Goal: Task Accomplishment & Management: Manage account settings

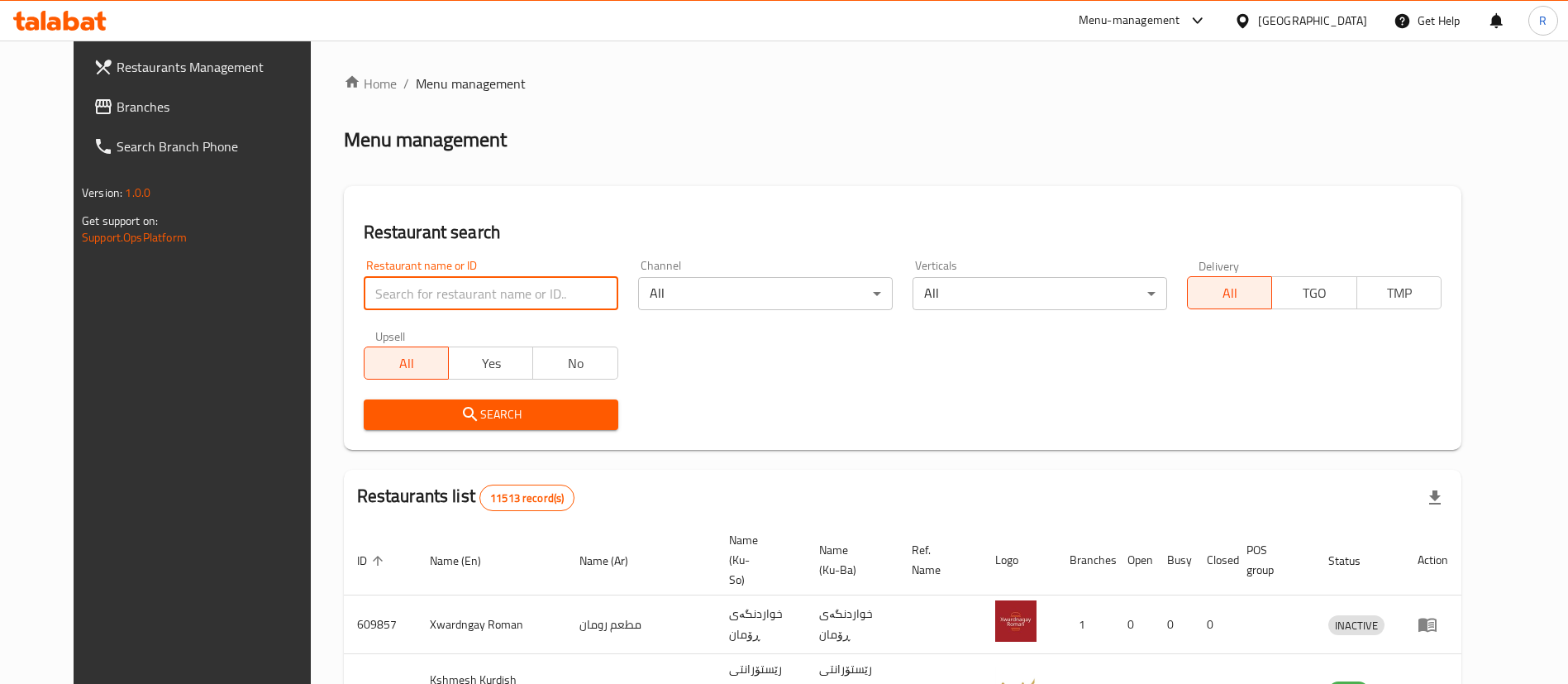
click at [475, 284] on input "search" at bounding box center [491, 293] width 254 height 33
type input "milano c"
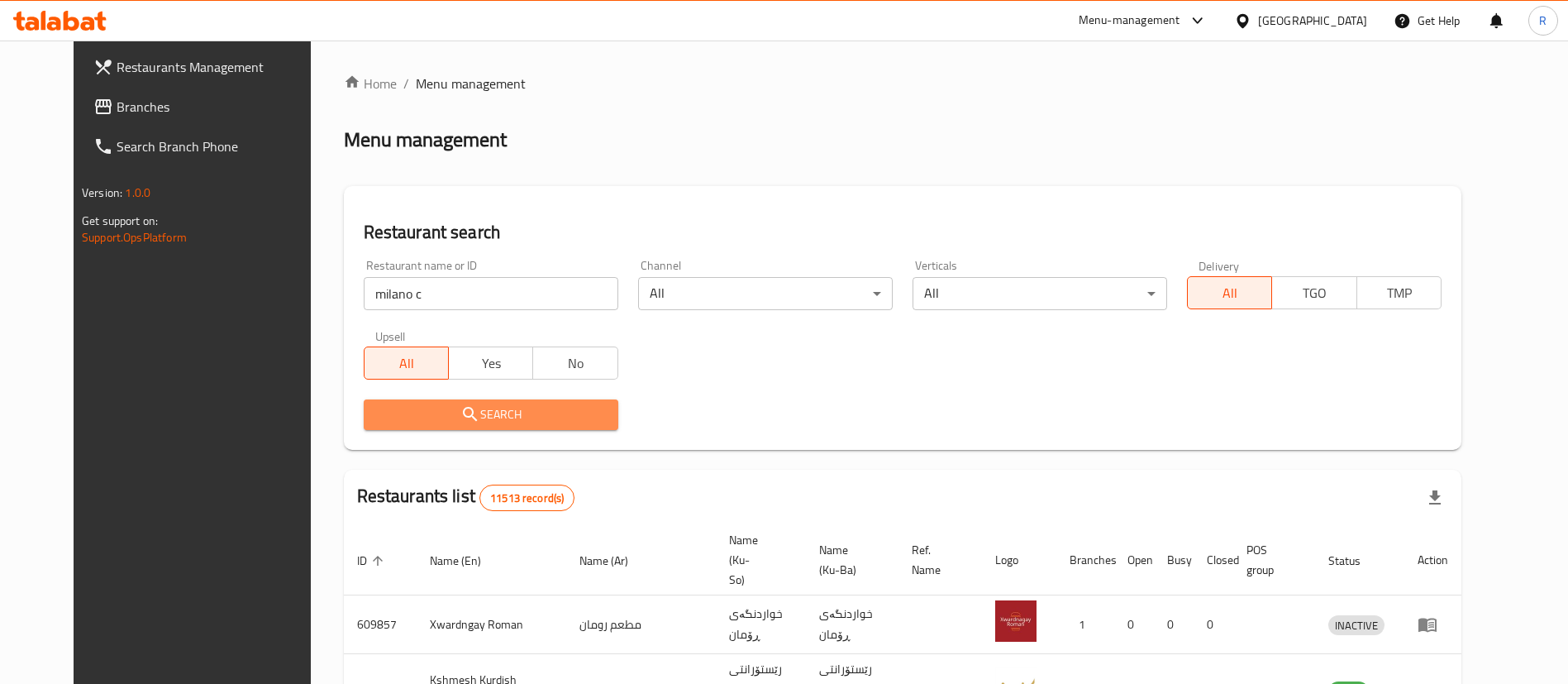
click at [459, 411] on span "Search" at bounding box center [491, 414] width 229 height 20
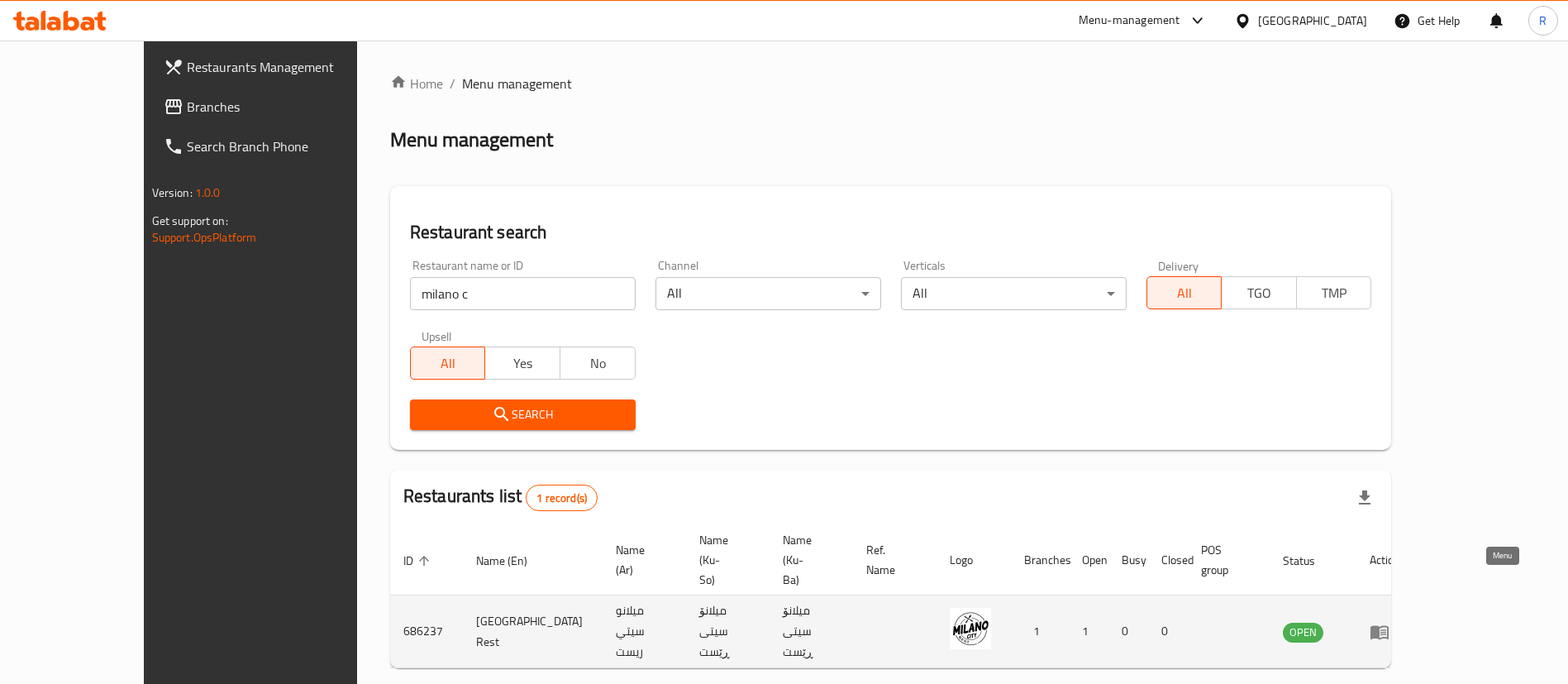
click at [1389, 625] on icon "enhanced table" at bounding box center [1379, 632] width 19 height 14
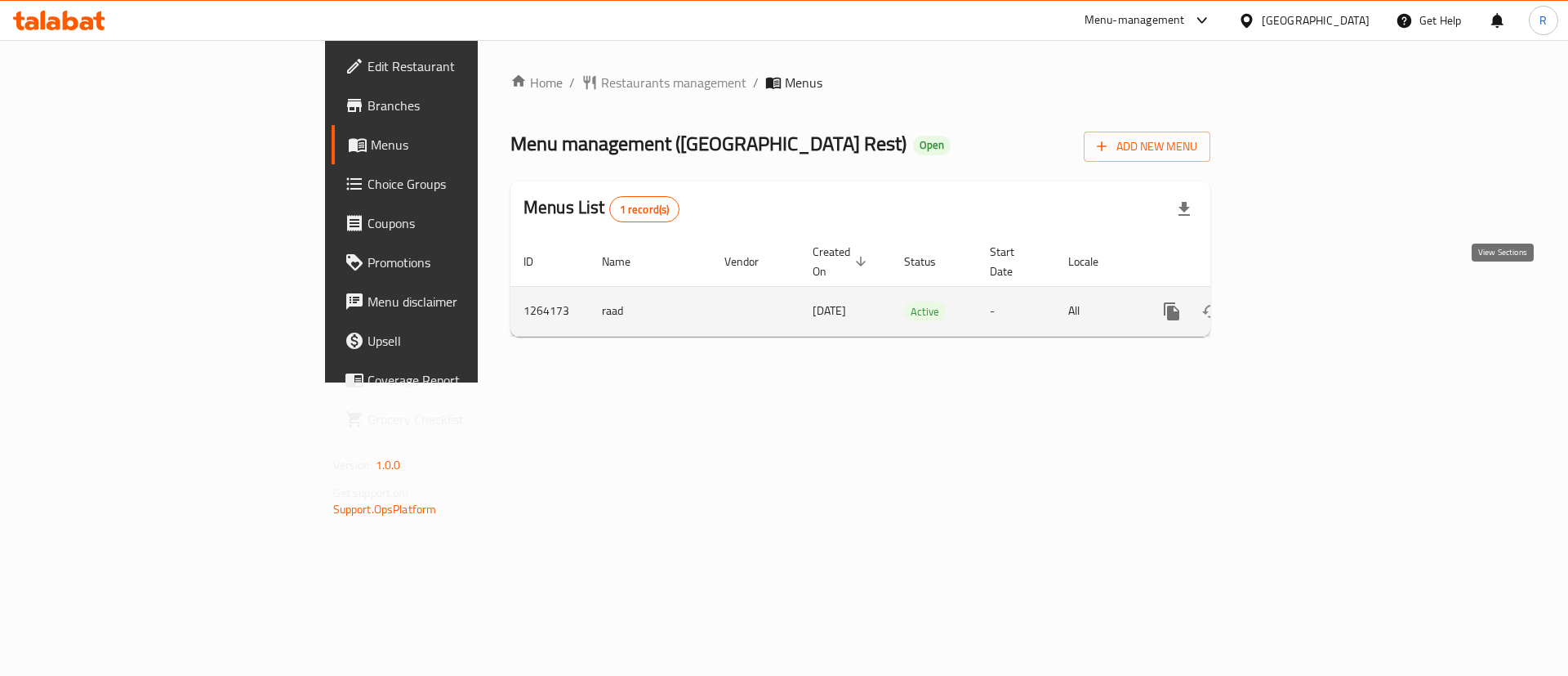
click at [1297, 304] on icon "enhanced table" at bounding box center [1289, 311] width 15 height 15
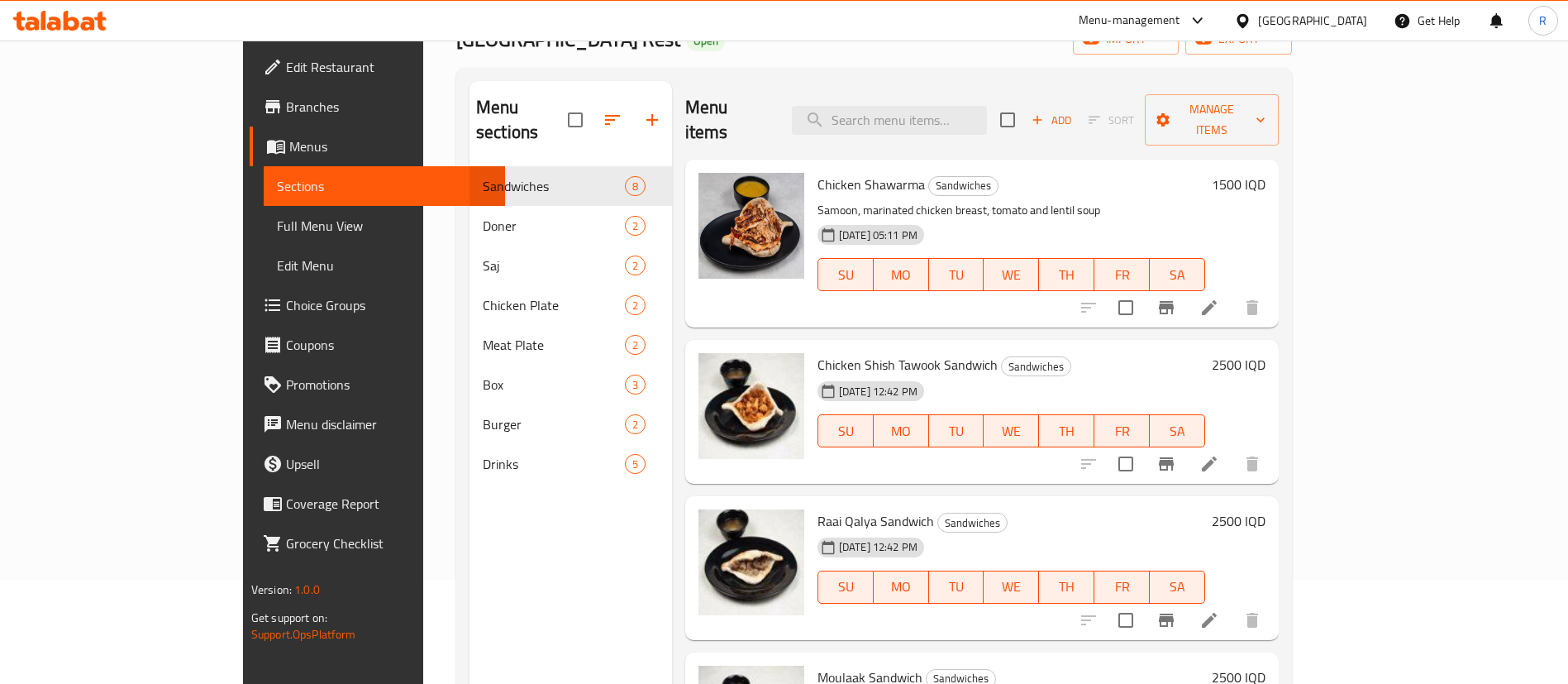
scroll to position [103, 0]
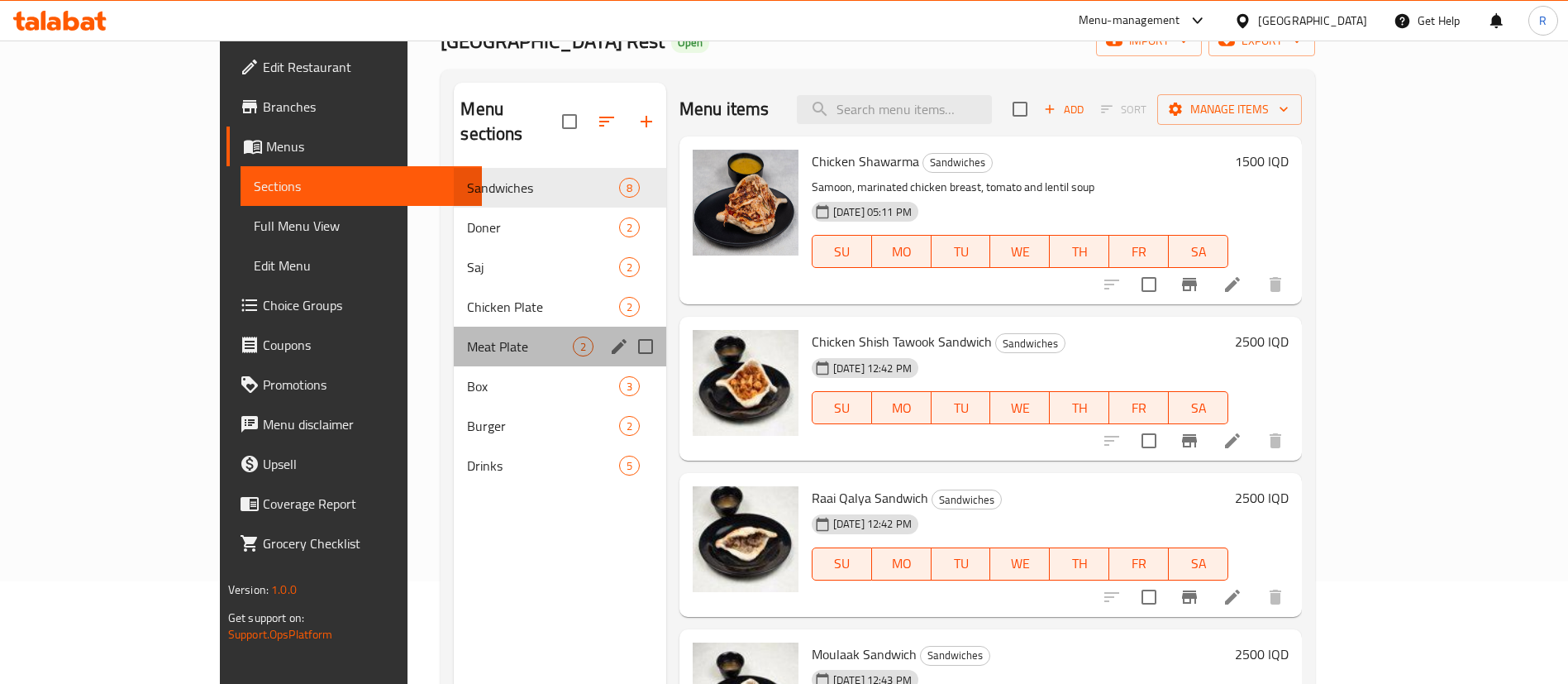
click at [454, 327] on div "Meat Plate 2" at bounding box center [559, 346] width 212 height 40
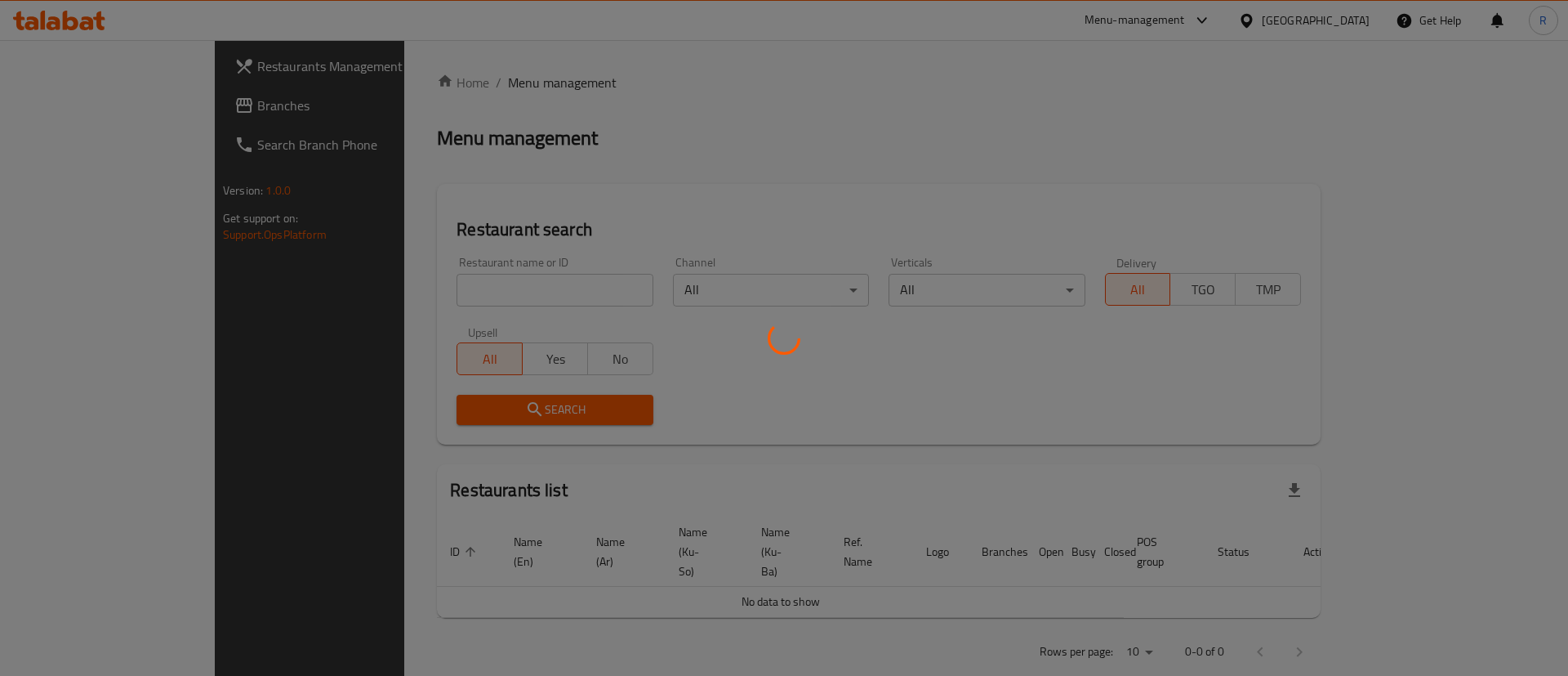
click at [564, 284] on div at bounding box center [784, 338] width 1568 height 676
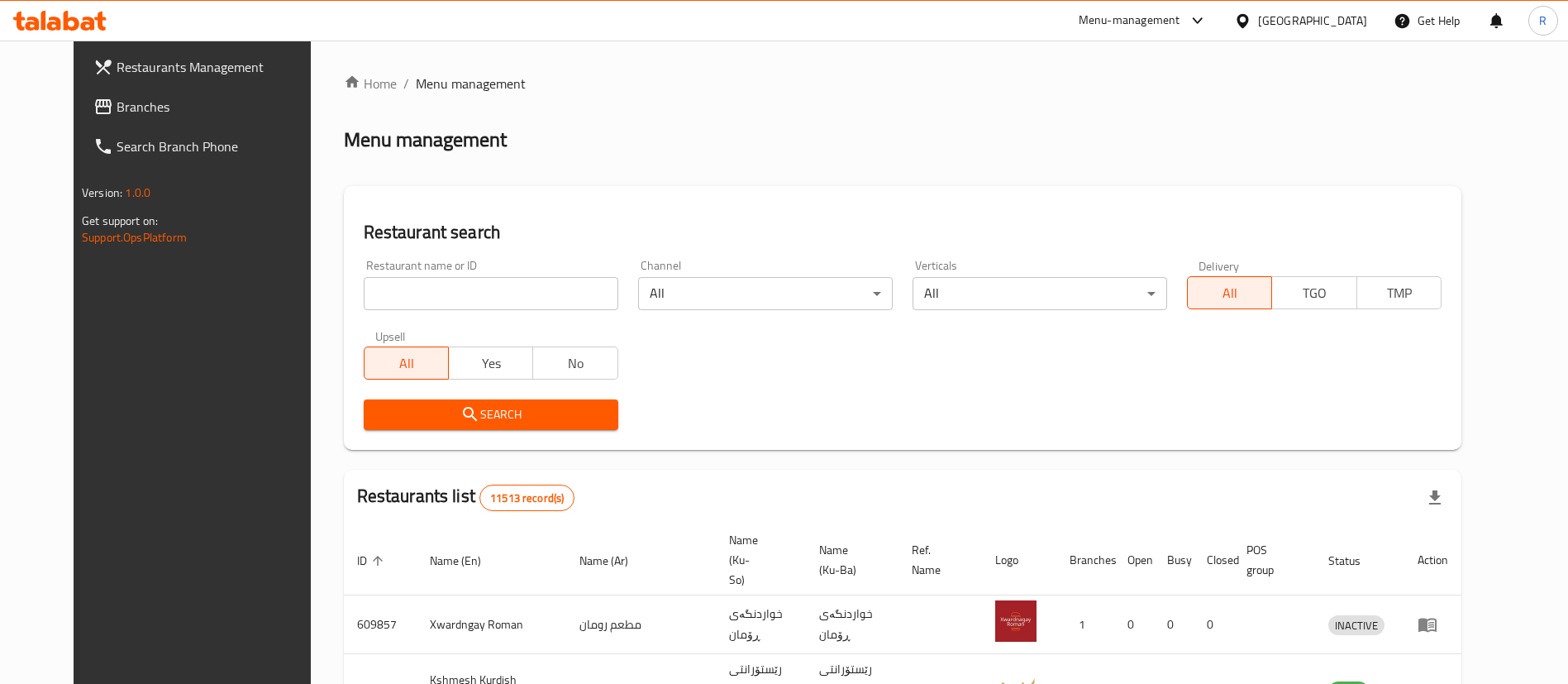
click at [544, 295] on input "search" at bounding box center [491, 293] width 254 height 33
click at [491, 407] on span "Search" at bounding box center [491, 414] width 229 height 20
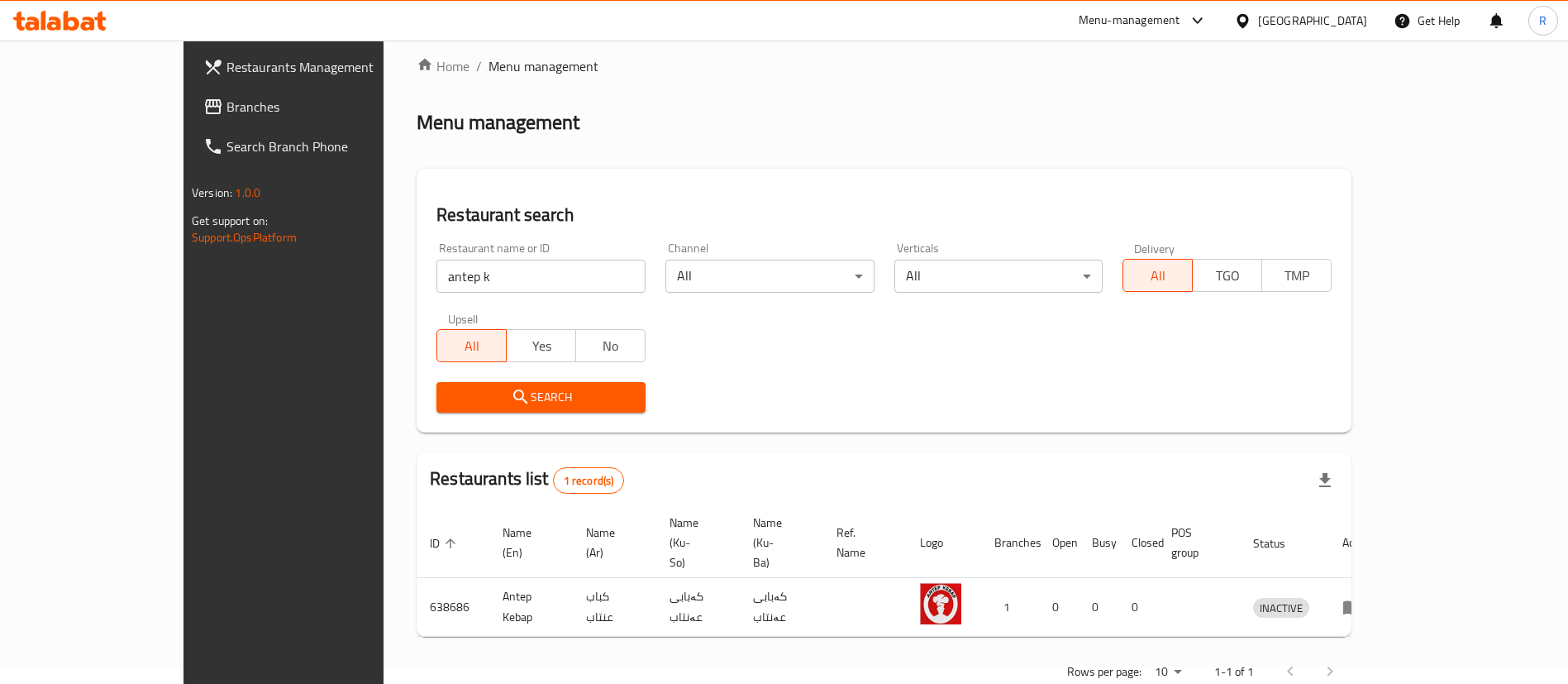
scroll to position [21, 0]
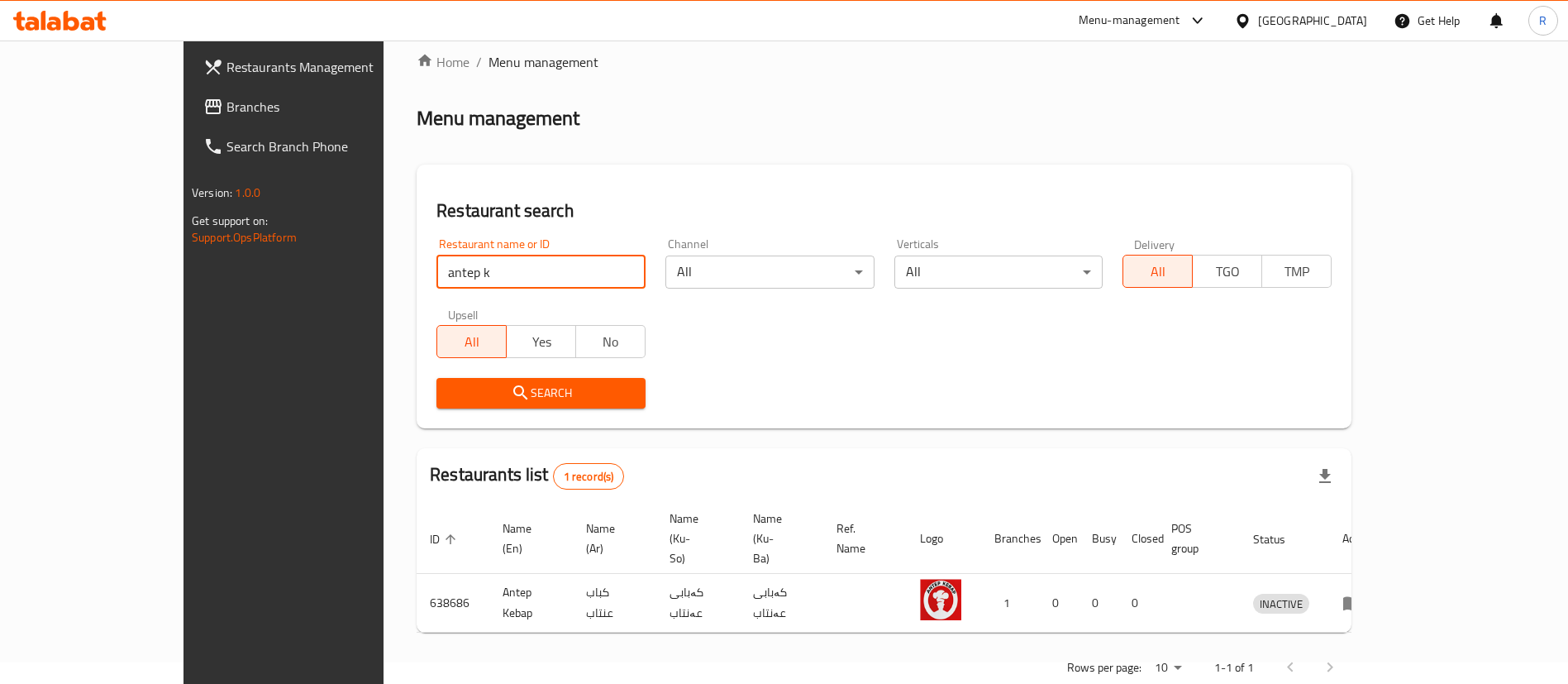
click at [437, 270] on input "antep k" at bounding box center [541, 271] width 209 height 33
click button "Search" at bounding box center [541, 393] width 209 height 31
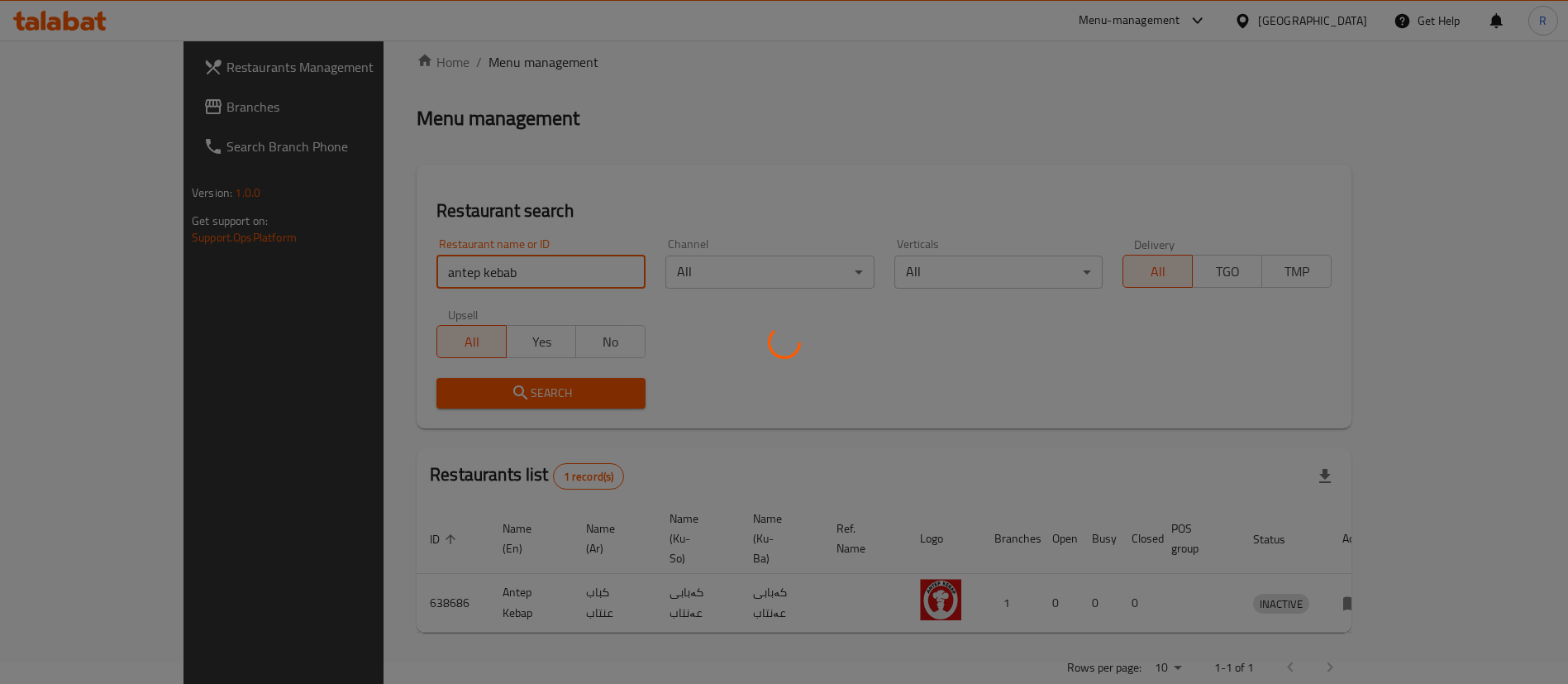
scroll to position [0, 0]
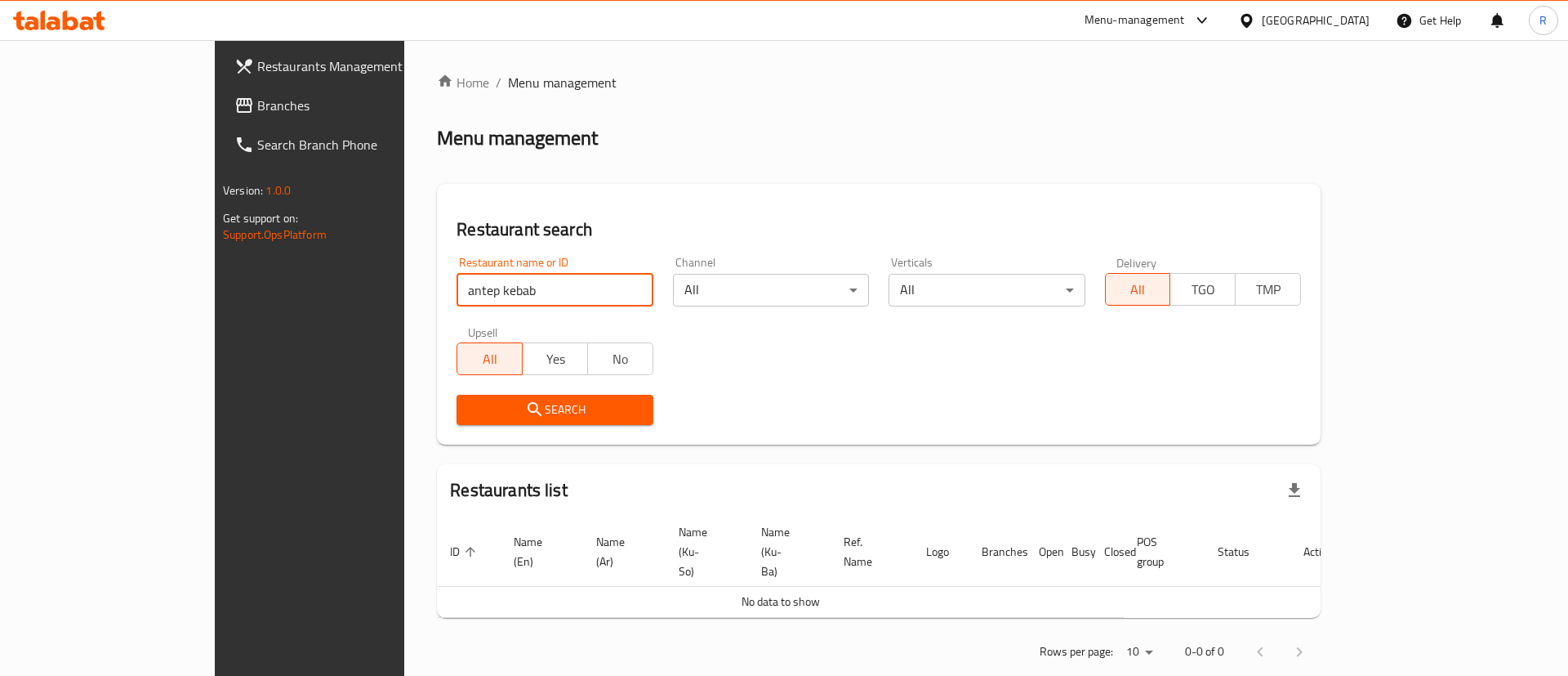
drag, startPoint x: 360, startPoint y: 287, endPoint x: 259, endPoint y: 312, distance: 104.0
click at [259, 312] on div "Restaurants Management Branches Search Branch Phone Version: 1.0.0 Get support …" at bounding box center [783, 373] width 1138 height 665
drag, startPoint x: 379, startPoint y: 292, endPoint x: 357, endPoint y: 292, distance: 22.0
click at [457, 293] on input "kebab" at bounding box center [555, 290] width 196 height 32
drag, startPoint x: 312, startPoint y: 299, endPoint x: 325, endPoint y: 291, distance: 15.3
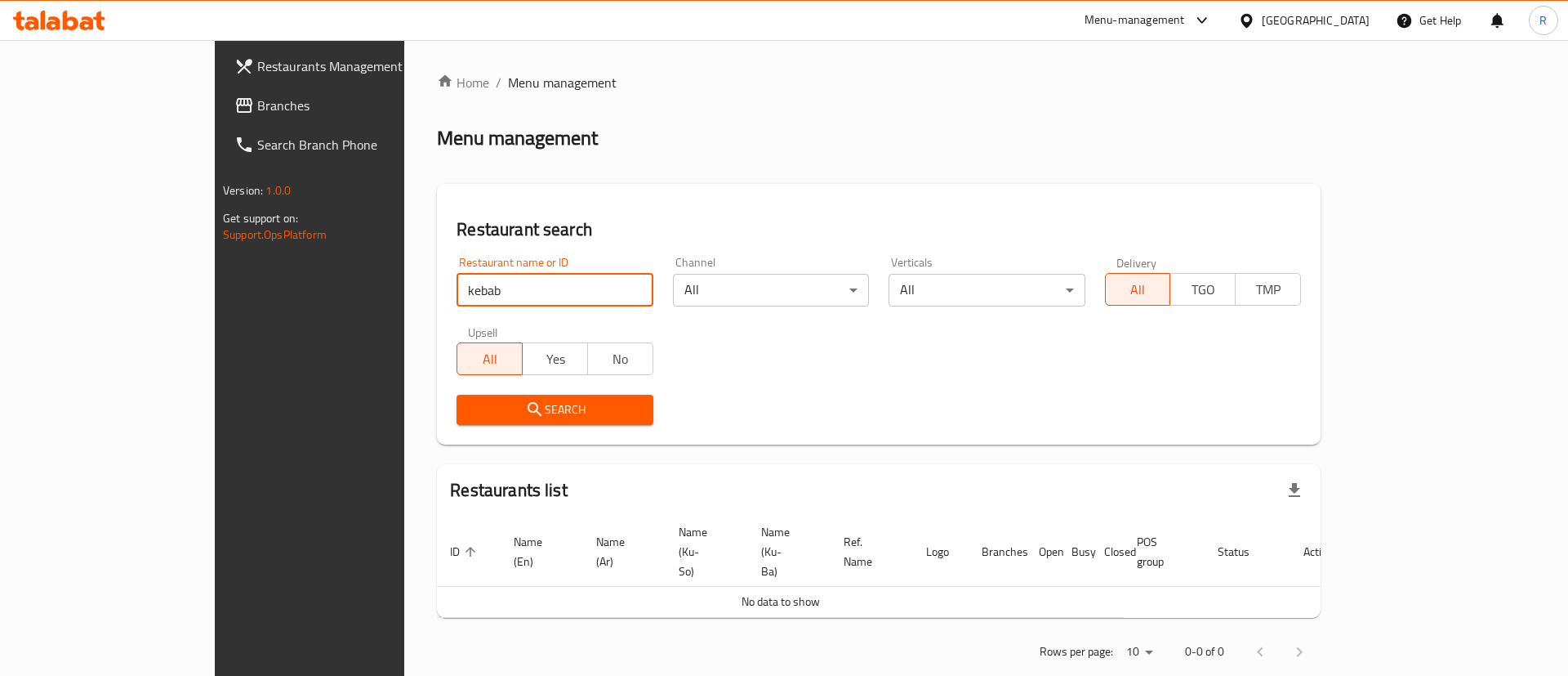
click at [437, 302] on div "Restaurant search Restaurant name or ID kebab Restaurant name or ID Channel All…" at bounding box center [878, 314] width 884 height 261
click at [457, 289] on input "kebab" at bounding box center [555, 290] width 196 height 32
type input "kebab ant"
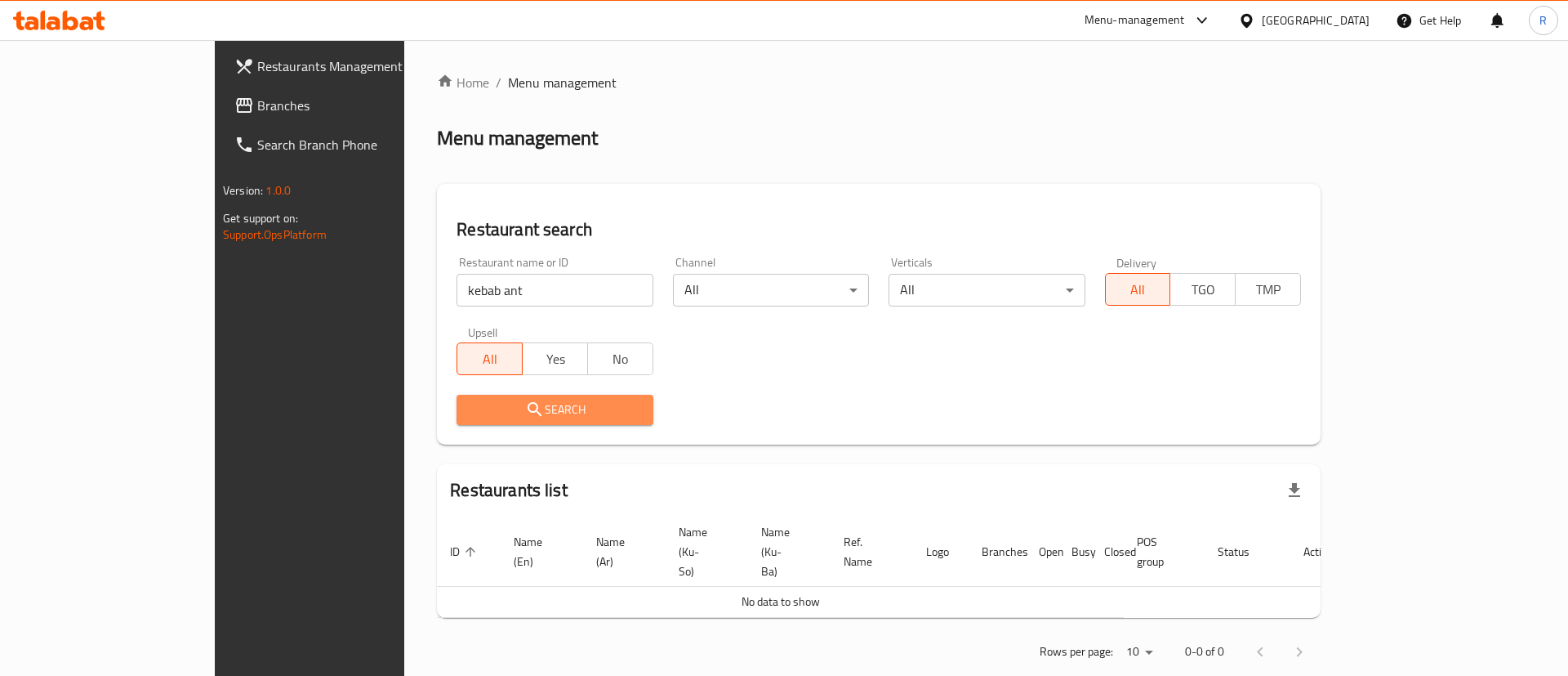
click at [470, 402] on span "Search" at bounding box center [555, 409] width 170 height 20
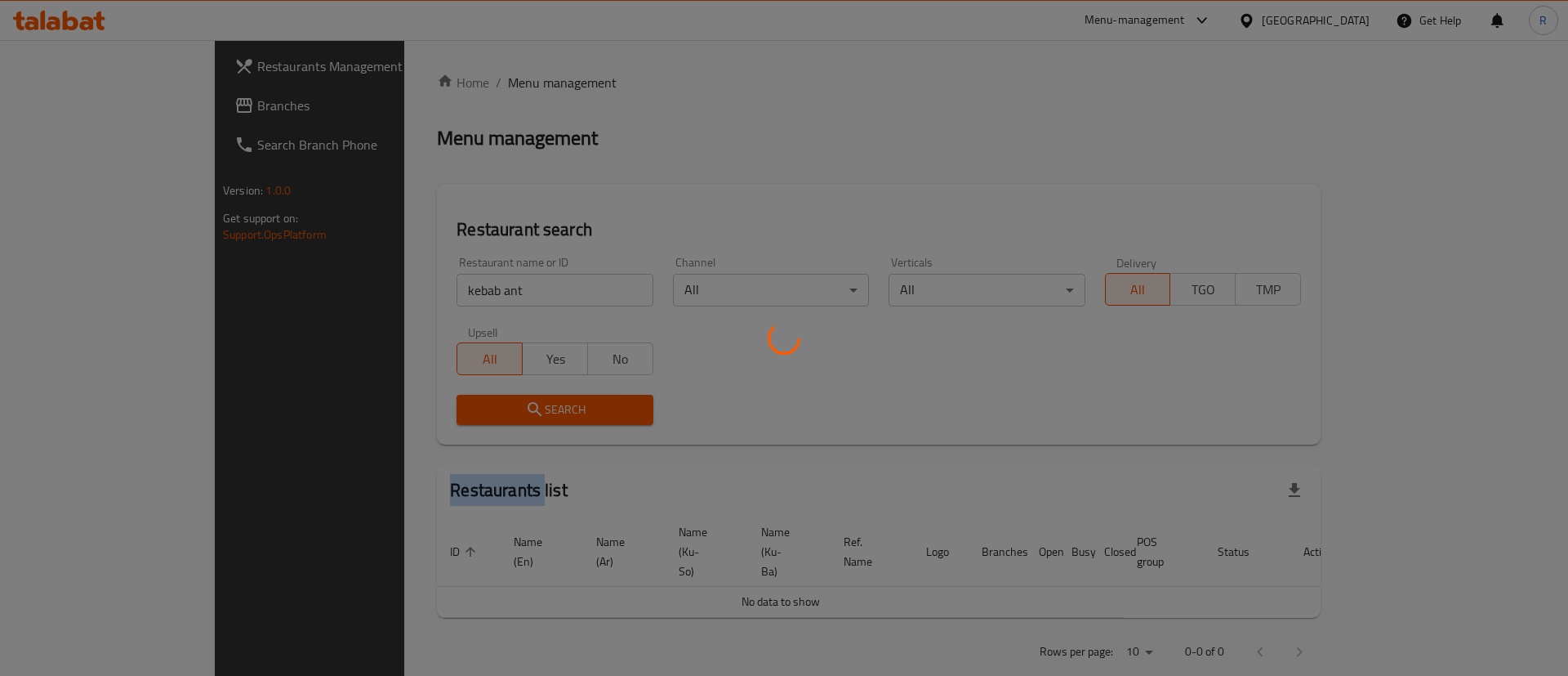
click at [469, 402] on div at bounding box center [784, 338] width 1568 height 676
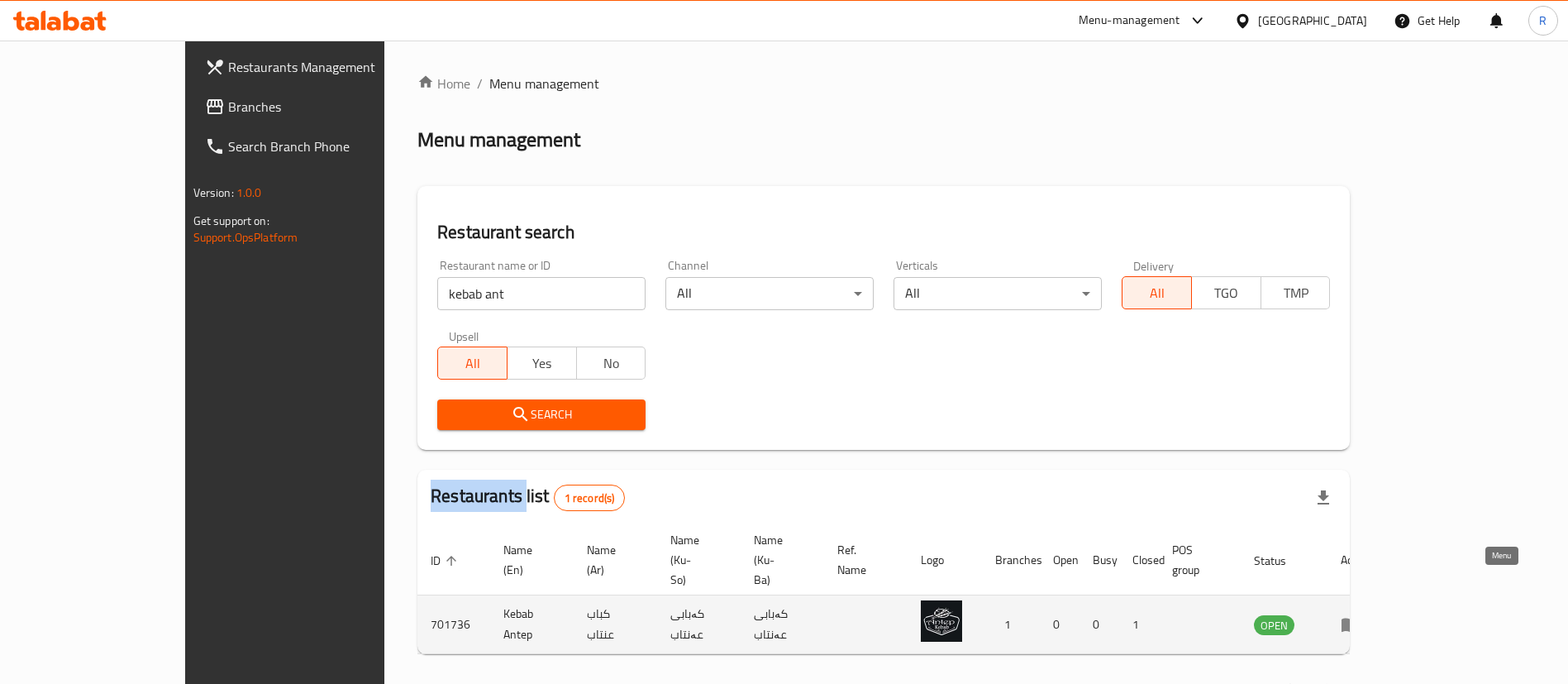
click at [1361, 614] on icon "enhanced table" at bounding box center [1350, 624] width 19 height 19
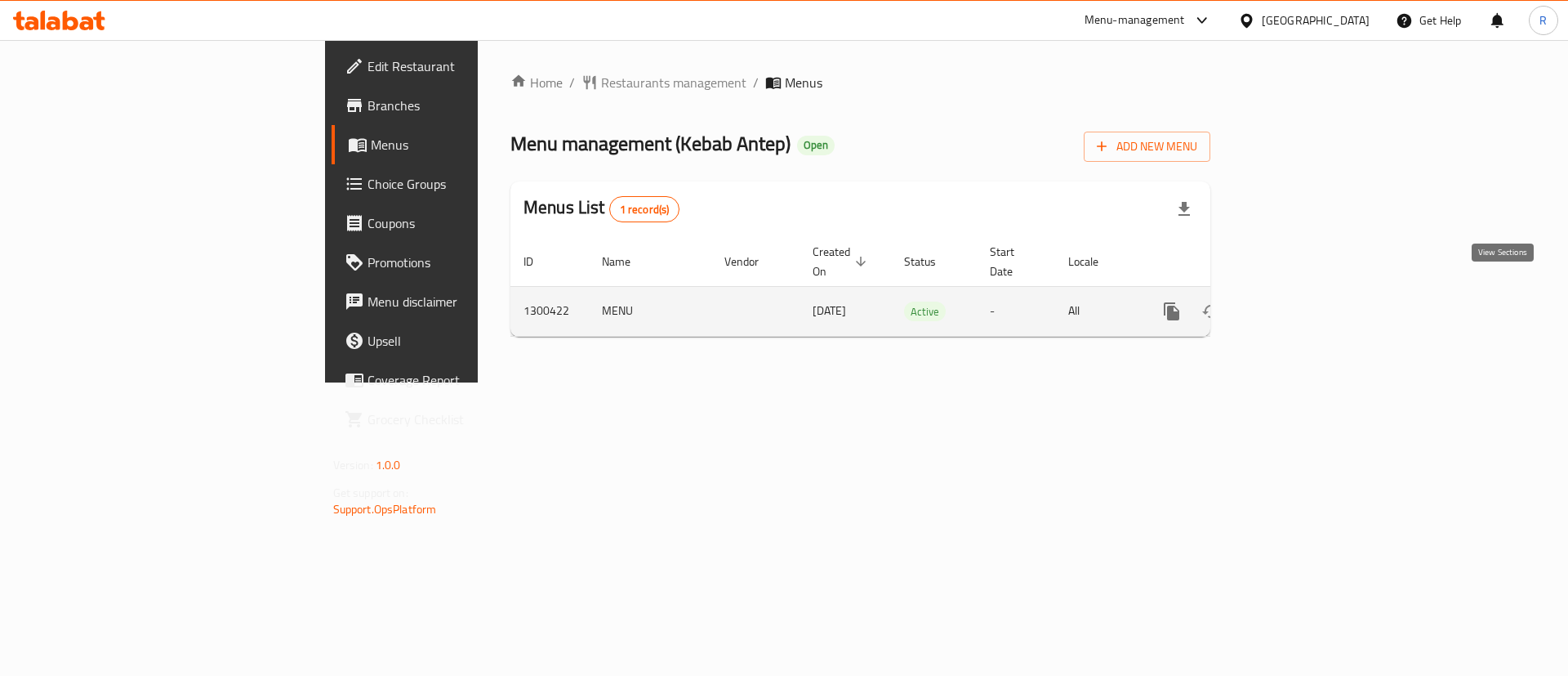
click at [1297, 304] on icon "enhanced table" at bounding box center [1289, 311] width 15 height 15
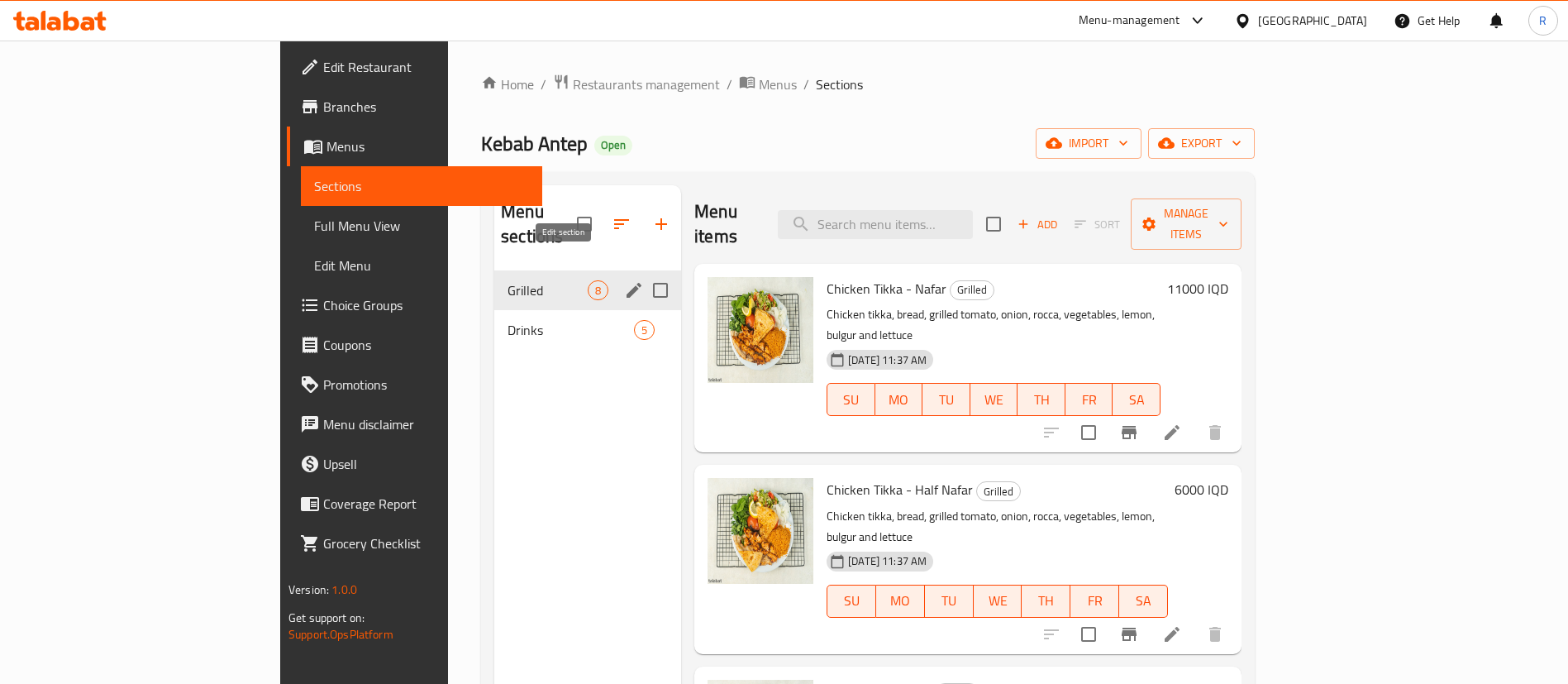
click at [624, 280] on icon "edit" at bounding box center [633, 290] width 19 height 19
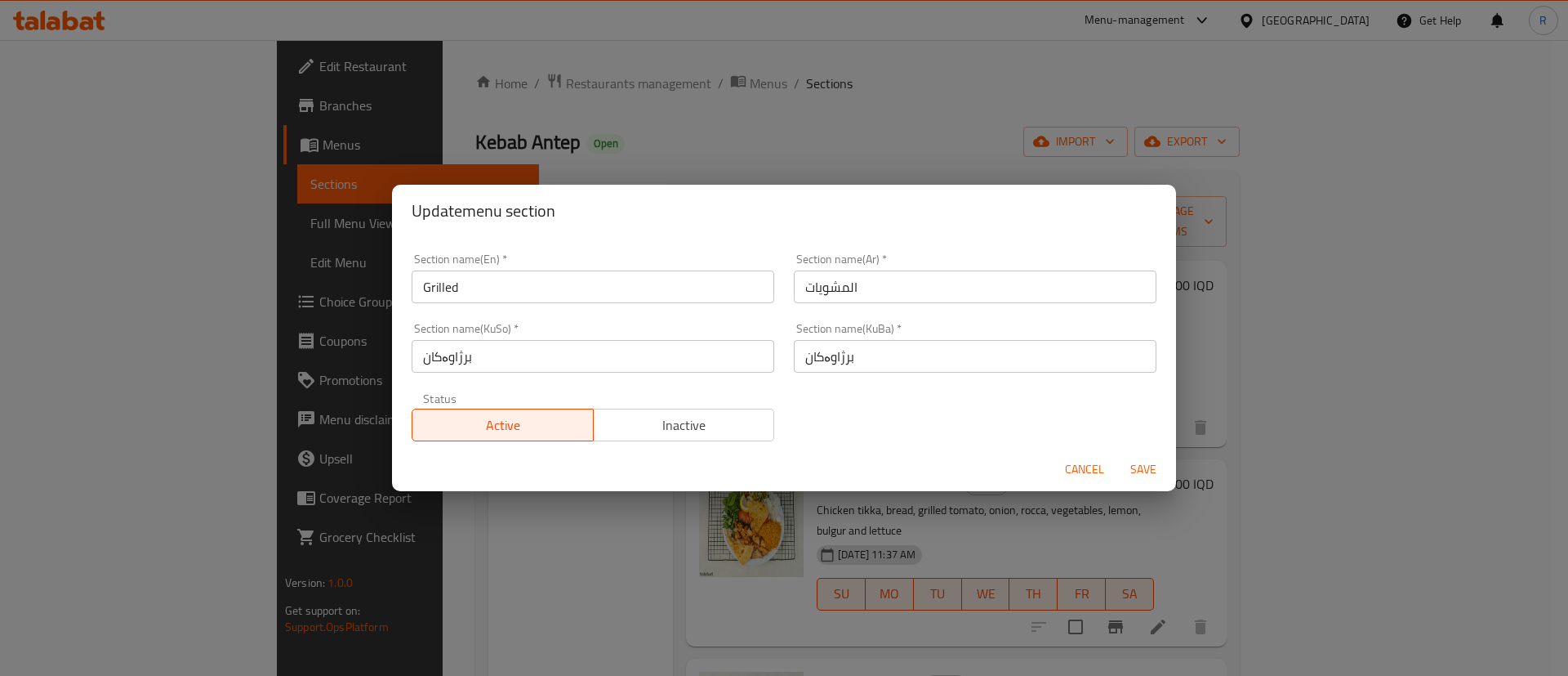
click at [481, 292] on input "Grilled" at bounding box center [592, 286] width 362 height 32
type input "Grills"
click at [1143, 473] on span "Save" at bounding box center [1143, 468] width 39 height 20
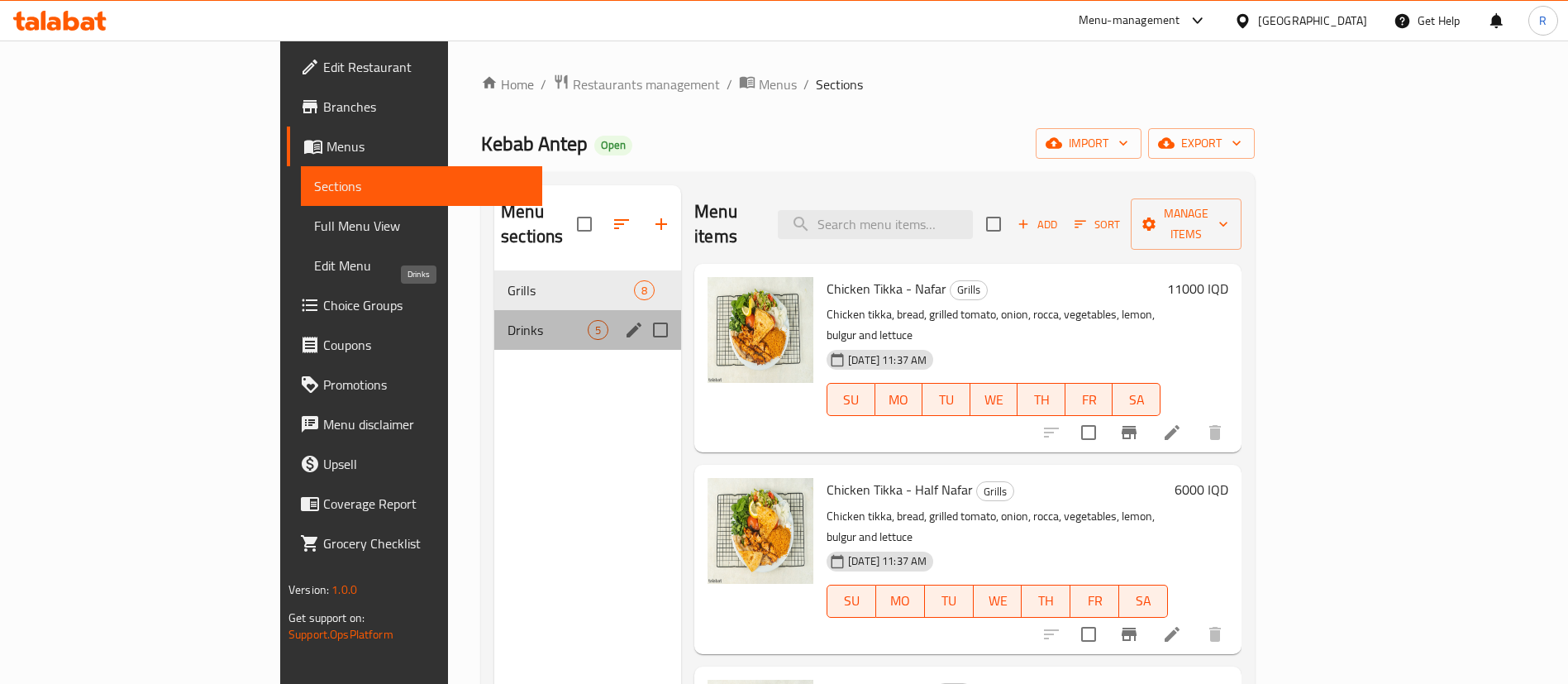
click at [508, 320] on span "Drinks" at bounding box center [547, 330] width 81 height 19
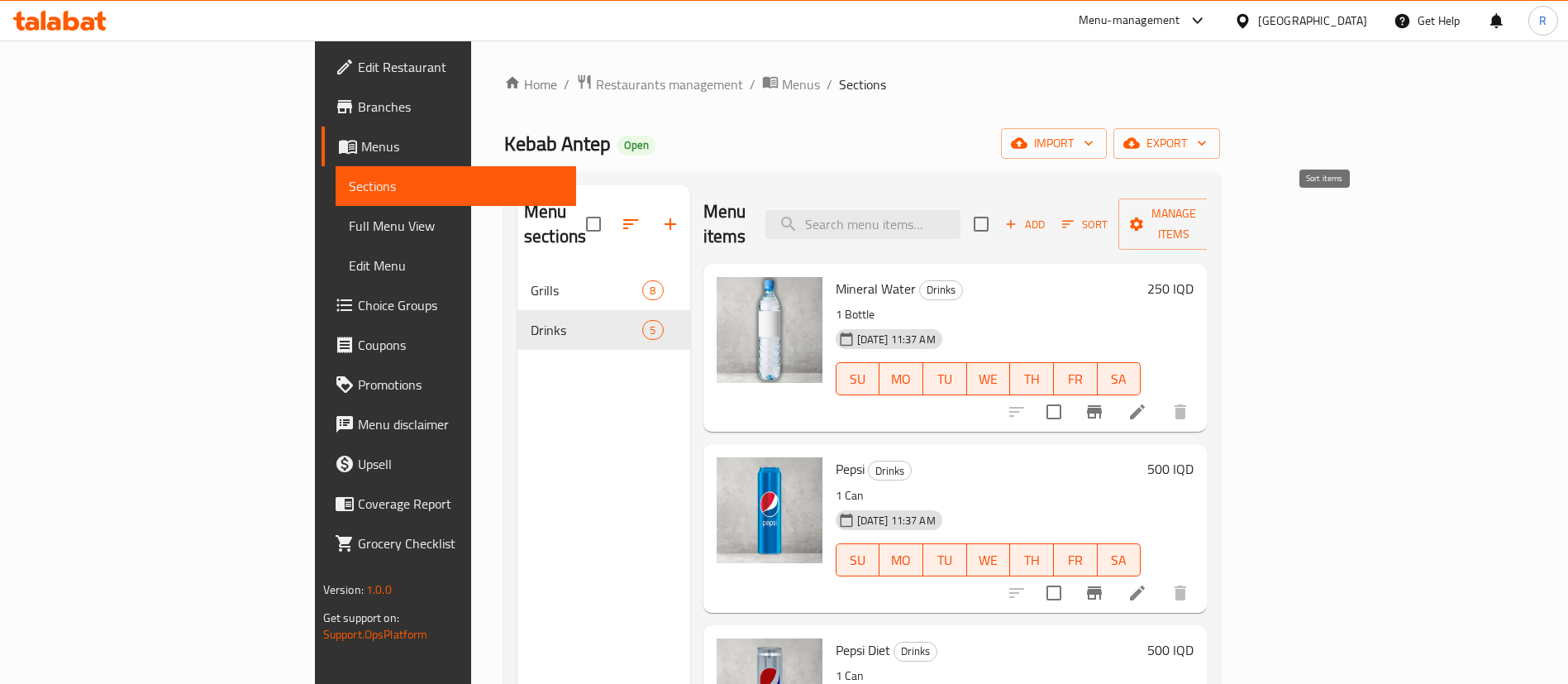
click at [1107, 221] on span "Sort" at bounding box center [1084, 224] width 45 height 19
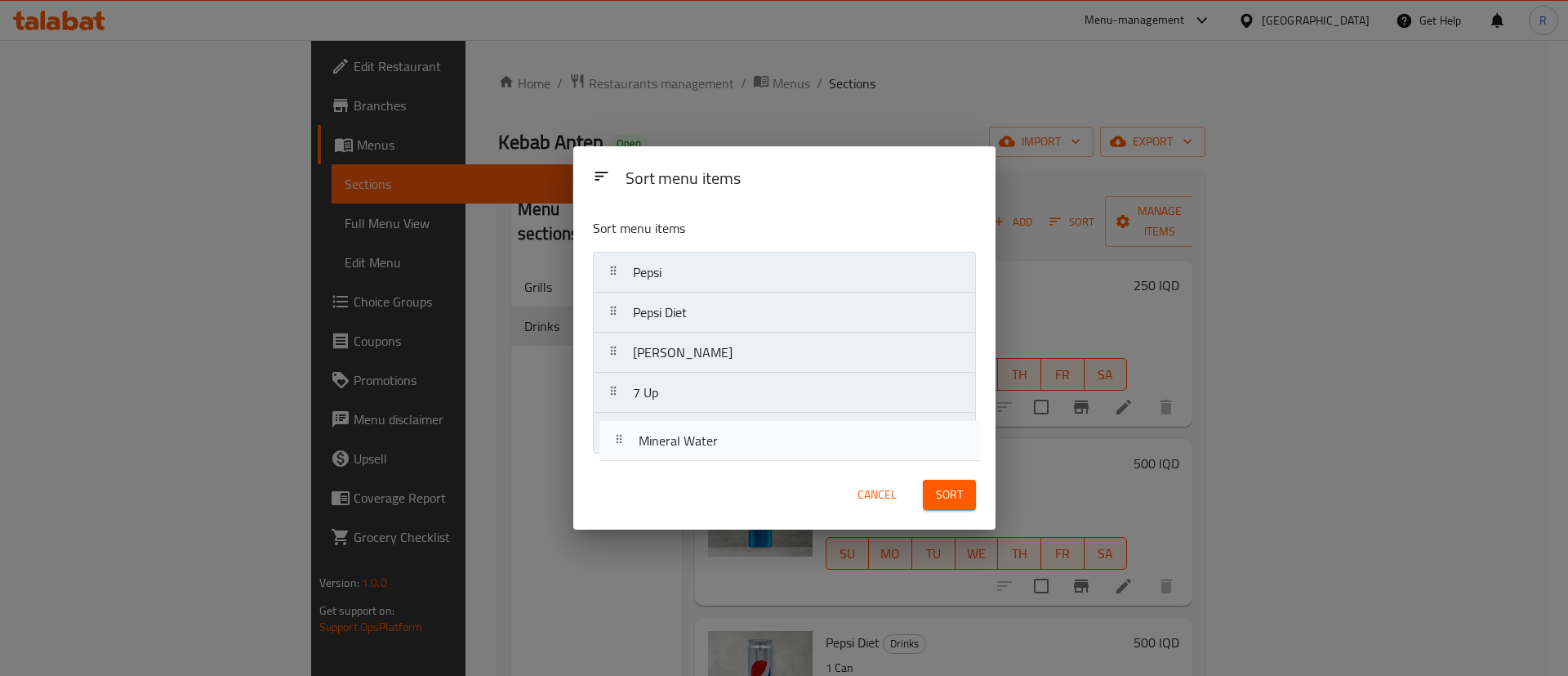
drag, startPoint x: 713, startPoint y: 299, endPoint x: 718, endPoint y: 448, distance: 149.1
click at [718, 448] on nav "Mineral Water Pepsi Pepsi Diet Mirinda Orange 7 Up" at bounding box center [784, 352] width 383 height 201
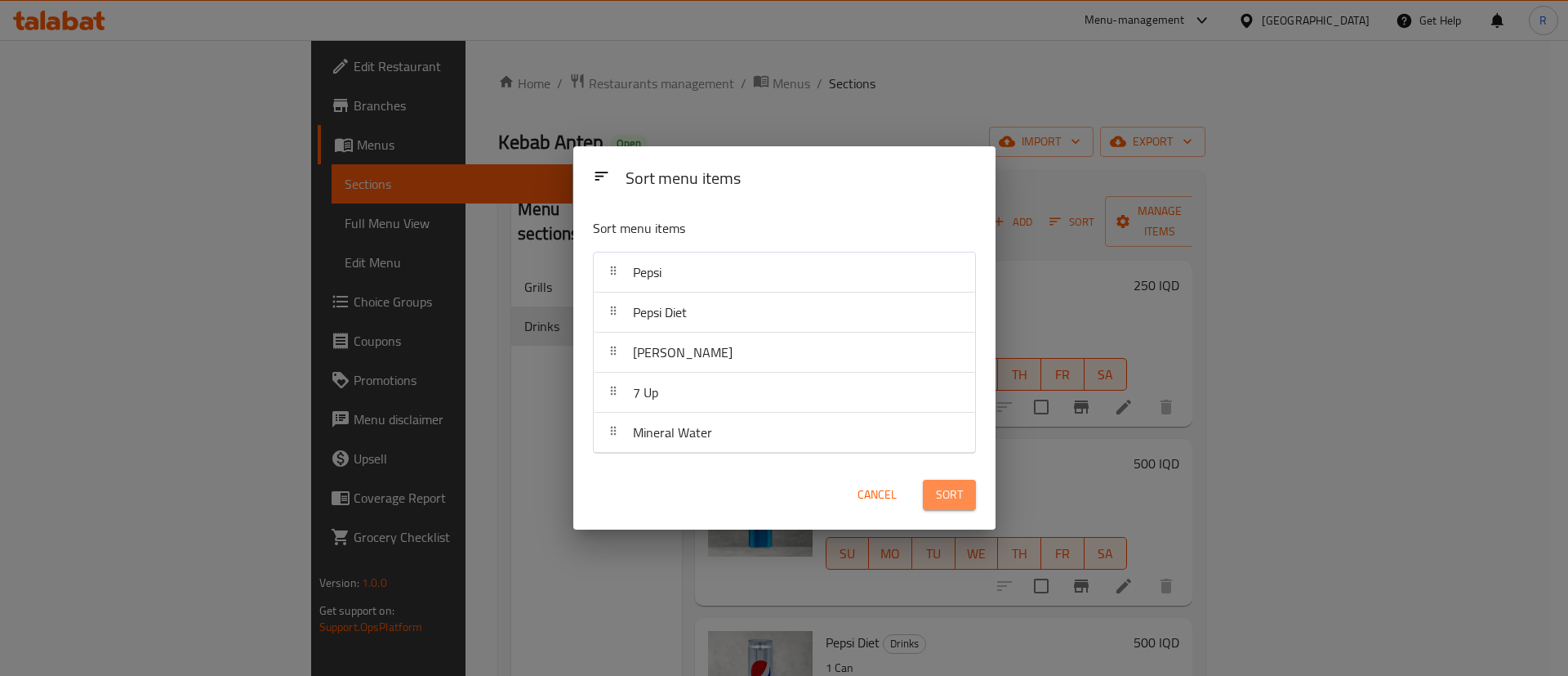
click at [965, 494] on button "Sort" at bounding box center [948, 495] width 53 height 31
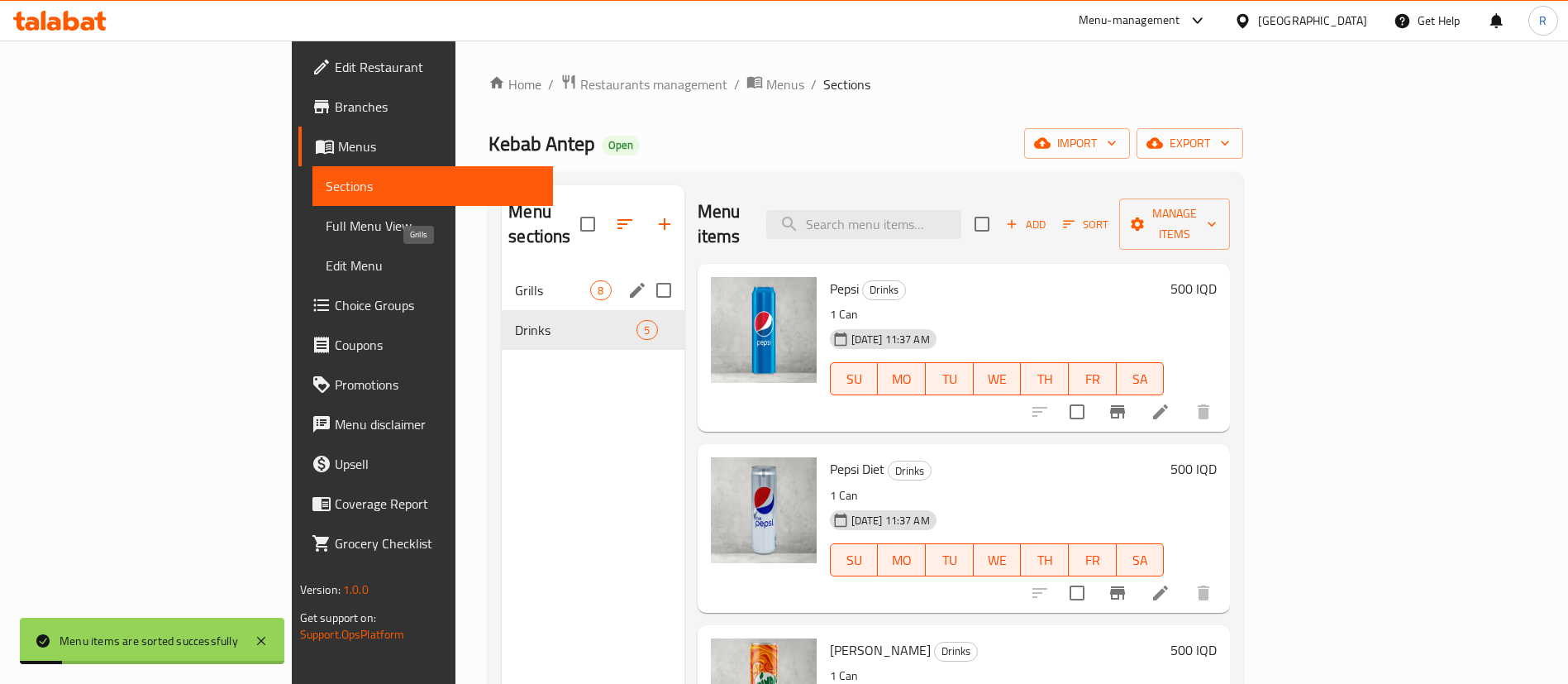
click at [515, 280] on span "Grills" at bounding box center [552, 290] width 75 height 19
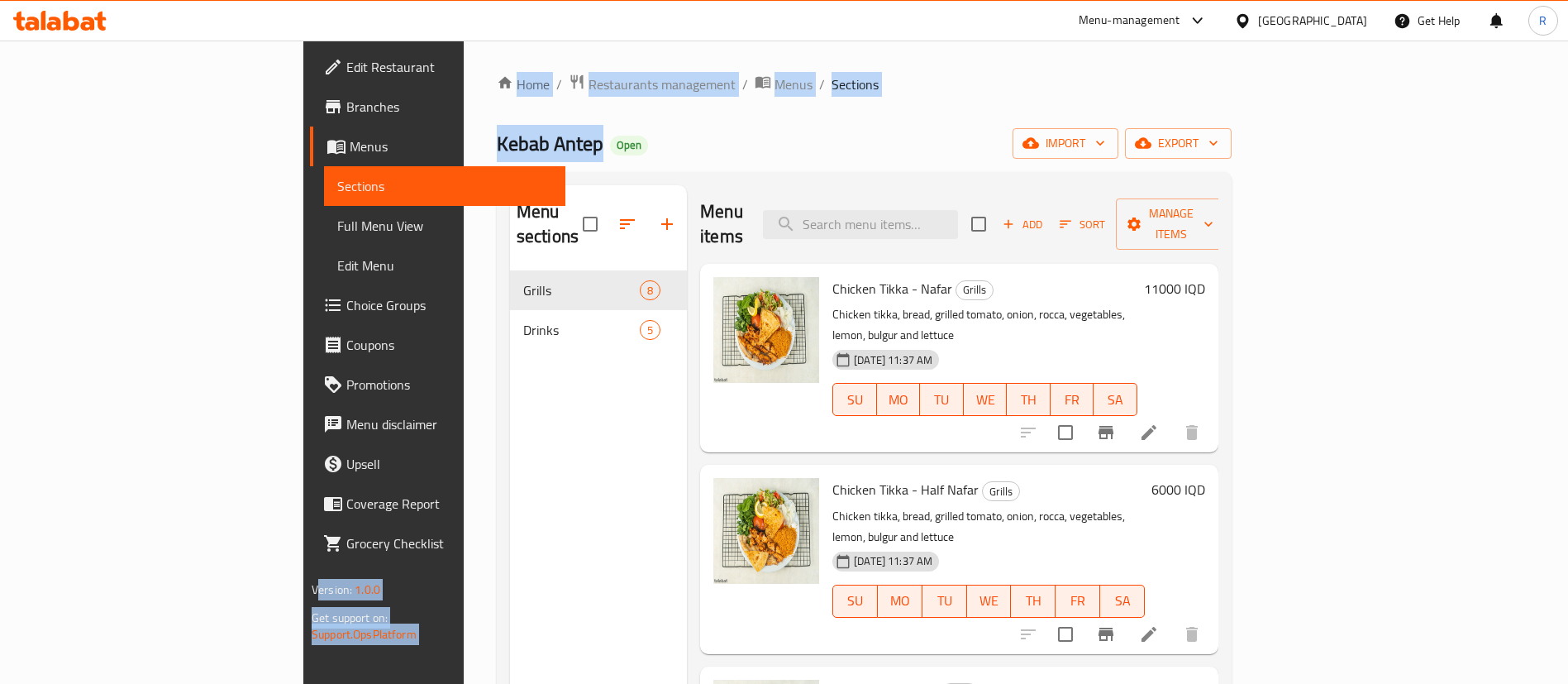
drag, startPoint x: 398, startPoint y: 144, endPoint x: 272, endPoint y: 146, distance: 126.0
click at [303, 152] on div "Edit Restaurant Branches Menus Sections Full Menu View Edit Menu Choice Groups …" at bounding box center [783, 478] width 961 height 874
click at [497, 136] on span "Kebab Antep" at bounding box center [550, 144] width 106 height 37
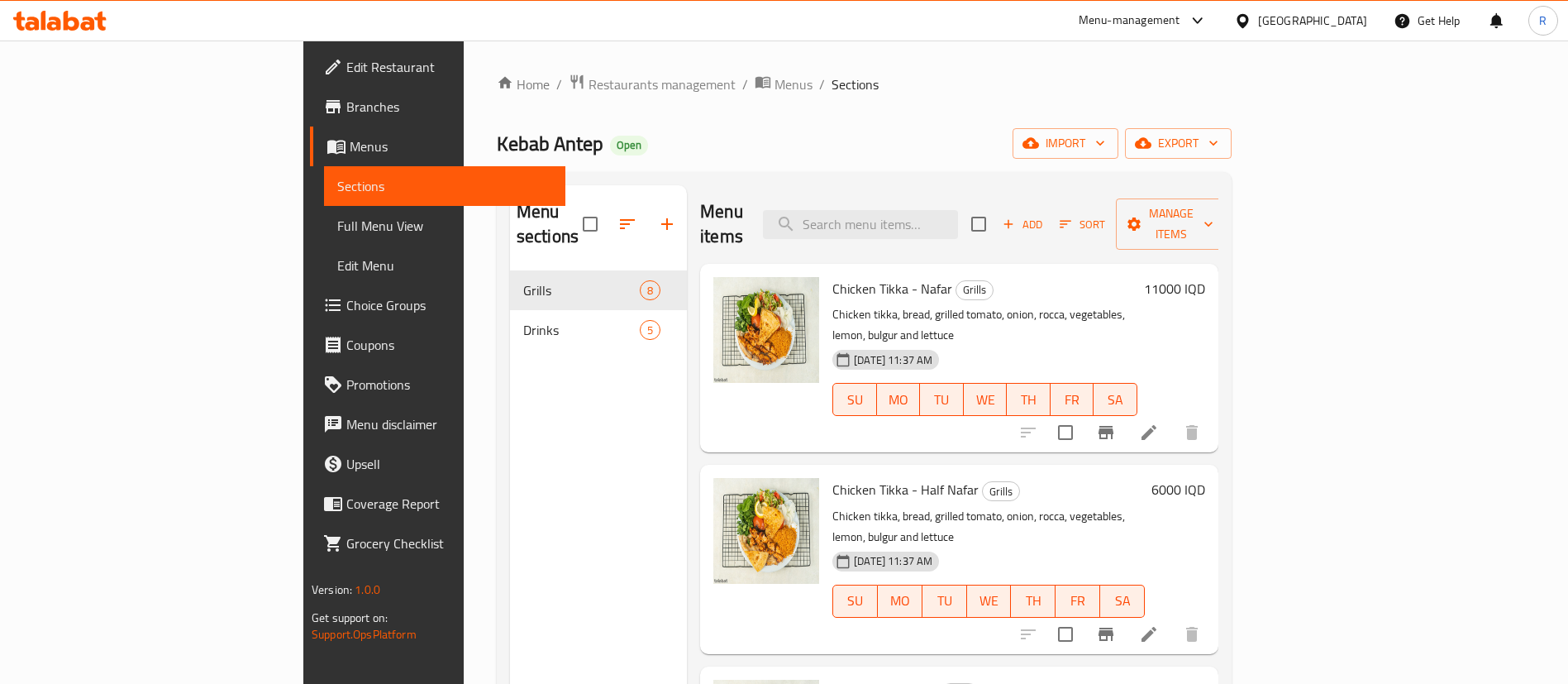
click at [532, 156] on div "Kebab Antep Open import export" at bounding box center [865, 144] width 735 height 31
drag, startPoint x: 395, startPoint y: 143, endPoint x: 331, endPoint y: 154, distance: 64.9
click at [497, 154] on span "Kebab Antep" at bounding box center [550, 144] width 106 height 37
click at [497, 150] on span "Kebab Antep" at bounding box center [550, 144] width 106 height 37
drag, startPoint x: 397, startPoint y: 148, endPoint x: 305, endPoint y: 136, distance: 92.8
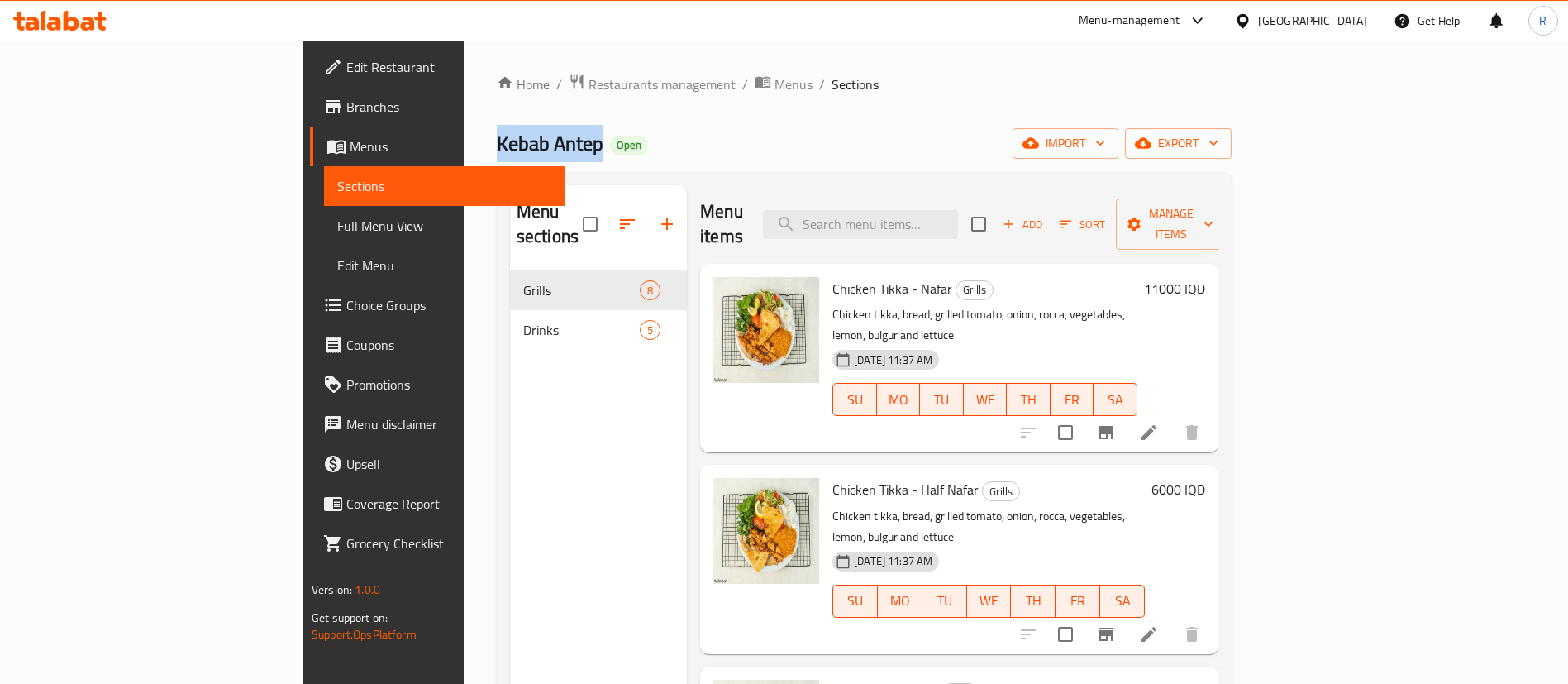
click at [497, 152] on span "Kebab Antep" at bounding box center [550, 144] width 106 height 37
copy span "Kebab Antep"
